Goal: Find specific fact: Find contact information

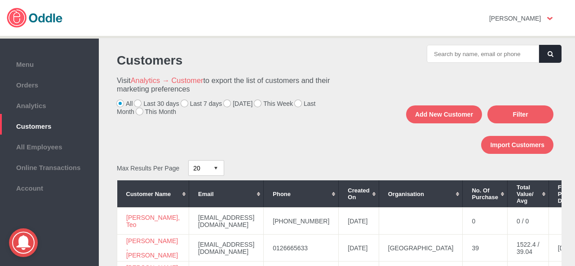
drag, startPoint x: 225, startPoint y: 102, endPoint x: 248, endPoint y: 110, distance: 24.7
click at [225, 102] on label "[DATE]" at bounding box center [238, 103] width 29 height 7
click at [0, 0] on input "[DATE]" at bounding box center [0, 0] width 0 height 0
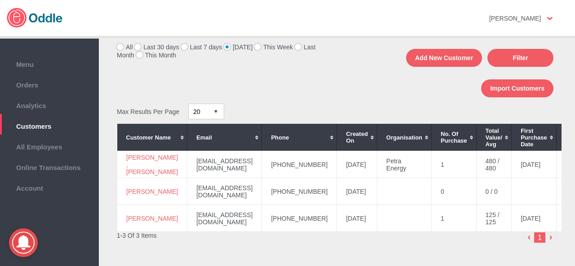
scroll to position [64, 0]
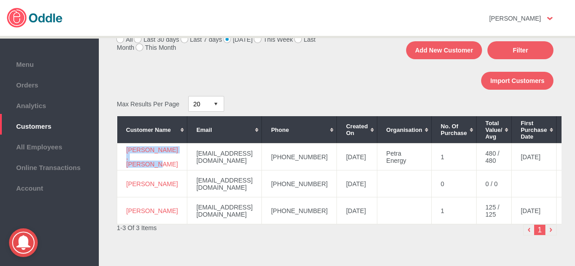
drag, startPoint x: 158, startPoint y: 169, endPoint x: 126, endPoint y: 146, distance: 40.2
click at [126, 146] on td "[PERSON_NAME] , [PERSON_NAME]" at bounding box center [152, 157] width 70 height 27
copy link "[PERSON_NAME] , [PERSON_NAME]"
drag, startPoint x: 292, startPoint y: 159, endPoint x: 261, endPoint y: 158, distance: 31.5
click at [262, 160] on td "[PHONE_NUMBER]" at bounding box center [299, 157] width 75 height 27
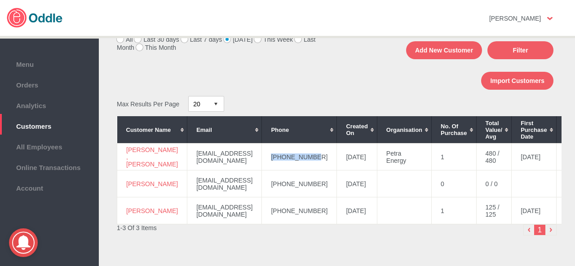
copy td "[PHONE_NUMBER]"
drag, startPoint x: 306, startPoint y: 210, endPoint x: 260, endPoint y: 215, distance: 45.7
click at [262, 215] on td "[PHONE_NUMBER]" at bounding box center [299, 211] width 75 height 27
copy td "[PHONE_NUMBER]"
drag, startPoint x: 138, startPoint y: 217, endPoint x: 133, endPoint y: 209, distance: 9.5
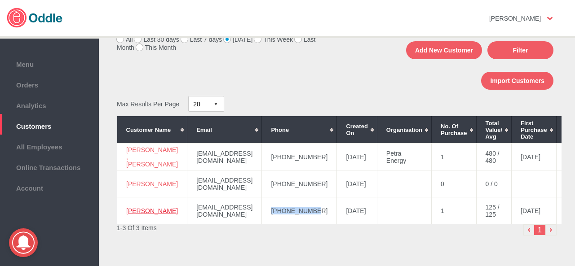
click at [125, 210] on td "[PERSON_NAME]" at bounding box center [152, 211] width 70 height 27
copy link "[PERSON_NAME]"
